Goal: Task Accomplishment & Management: Complete application form

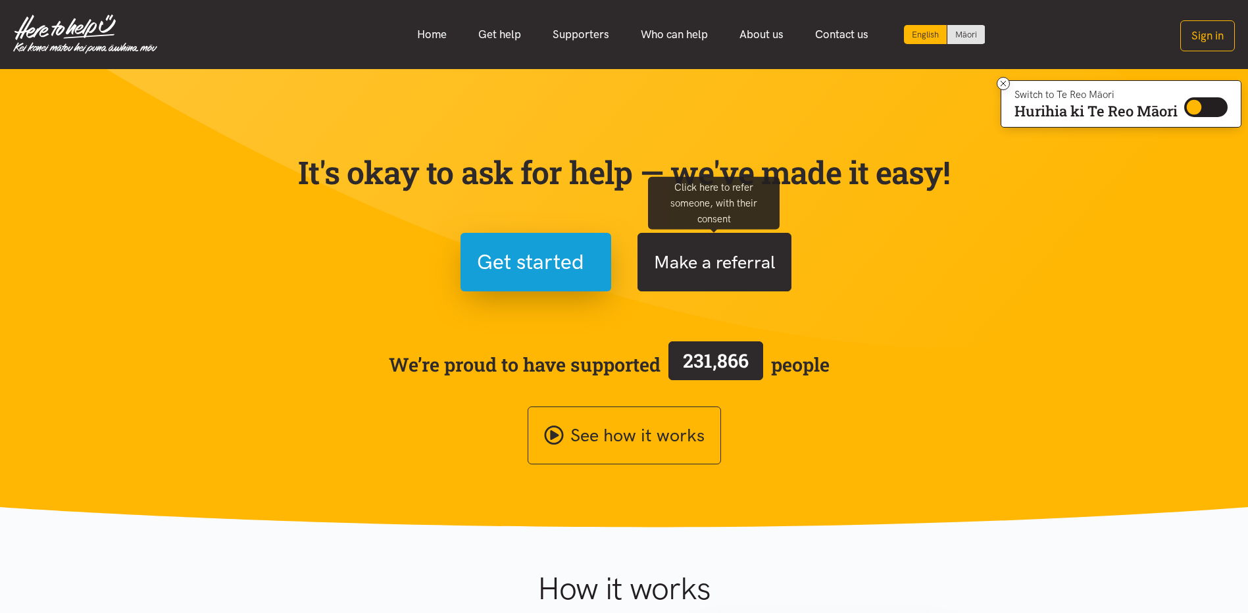
click at [729, 270] on button "Make a referral" at bounding box center [714, 262] width 154 height 59
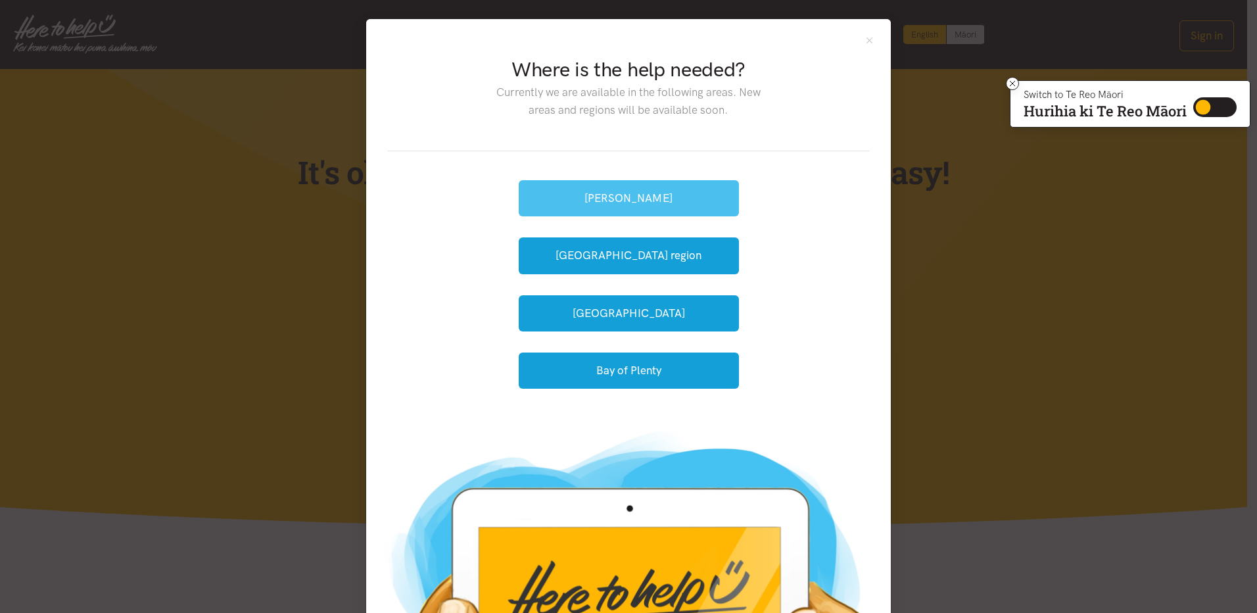
click at [630, 194] on button "[PERSON_NAME]" at bounding box center [629, 198] width 220 height 36
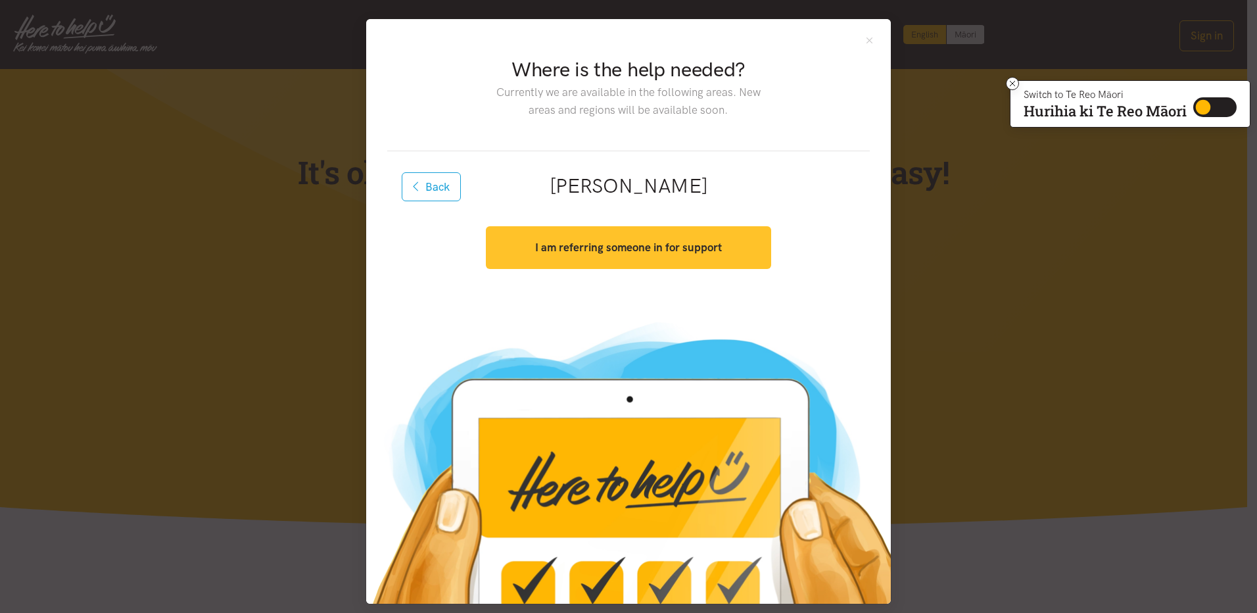
click at [621, 253] on strong "I am referring someone in for support" at bounding box center [628, 247] width 187 height 13
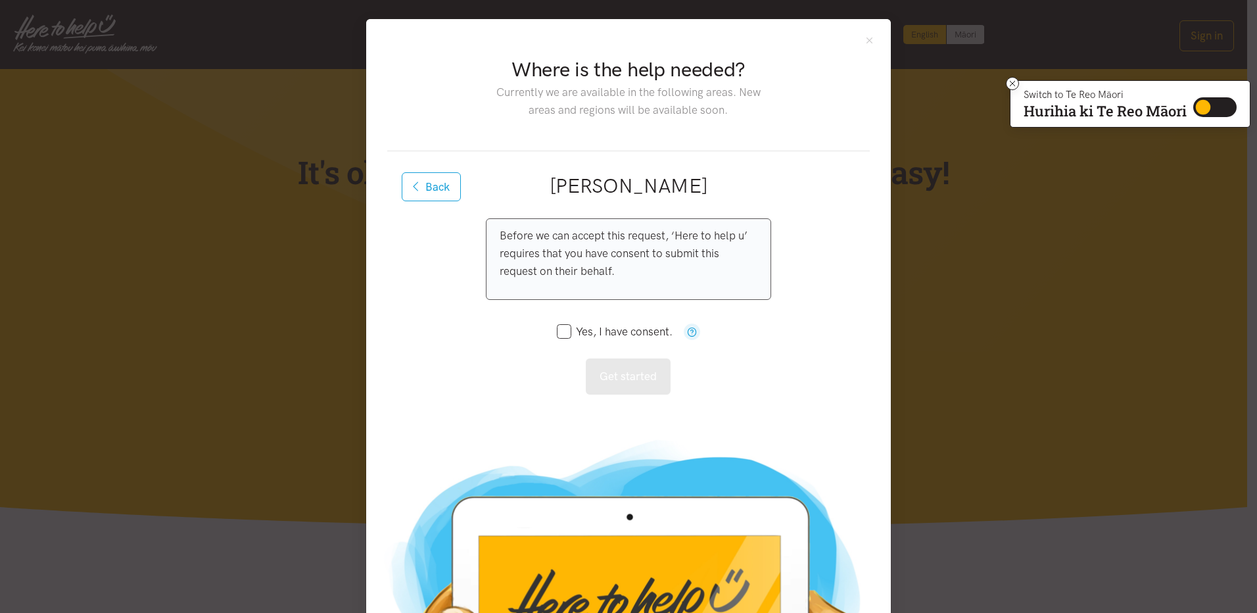
click at [562, 339] on icon at bounding box center [564, 331] width 14 height 14
click at [562, 326] on input "Yes, I have consent." at bounding box center [615, 331] width 116 height 11
checkbox input "true"
click at [605, 387] on button "Get started" at bounding box center [628, 376] width 85 height 36
